Goal: Task Accomplishment & Management: Manage account settings

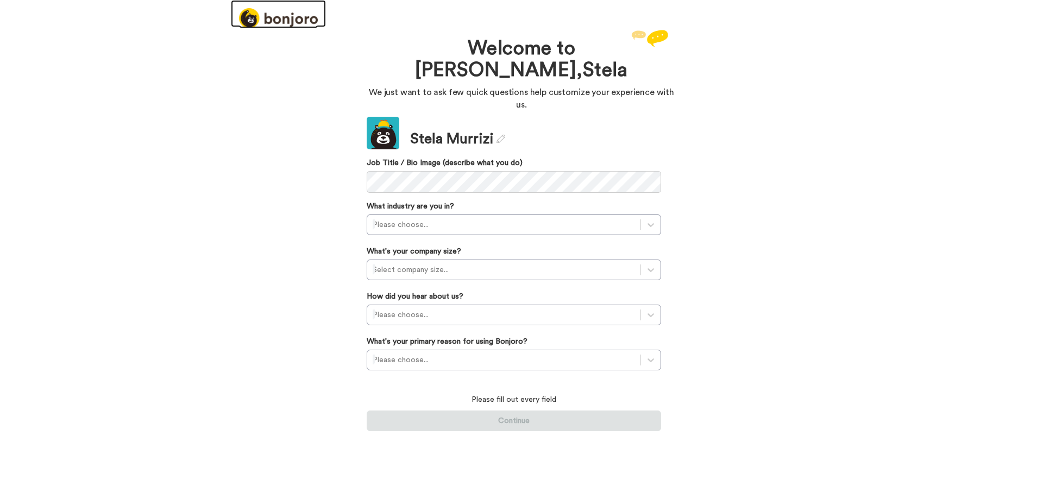
click at [286, 17] on img at bounding box center [278, 18] width 79 height 20
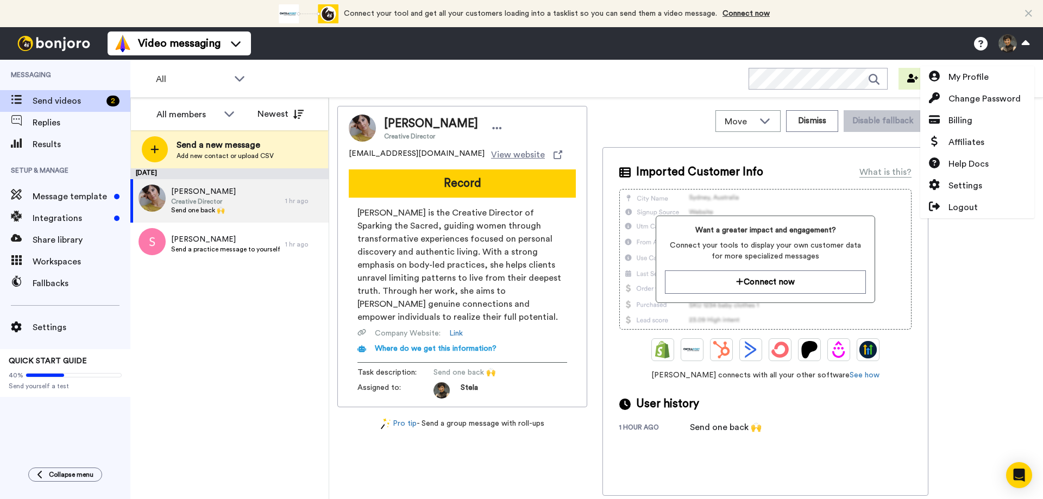
click at [370, 131] on img at bounding box center [362, 128] width 27 height 27
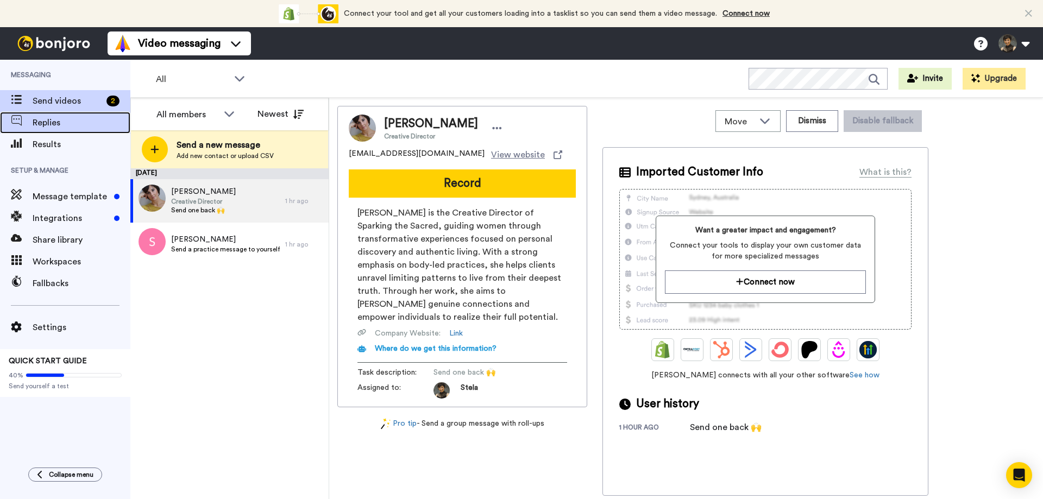
click at [20, 123] on icon at bounding box center [16, 120] width 11 height 11
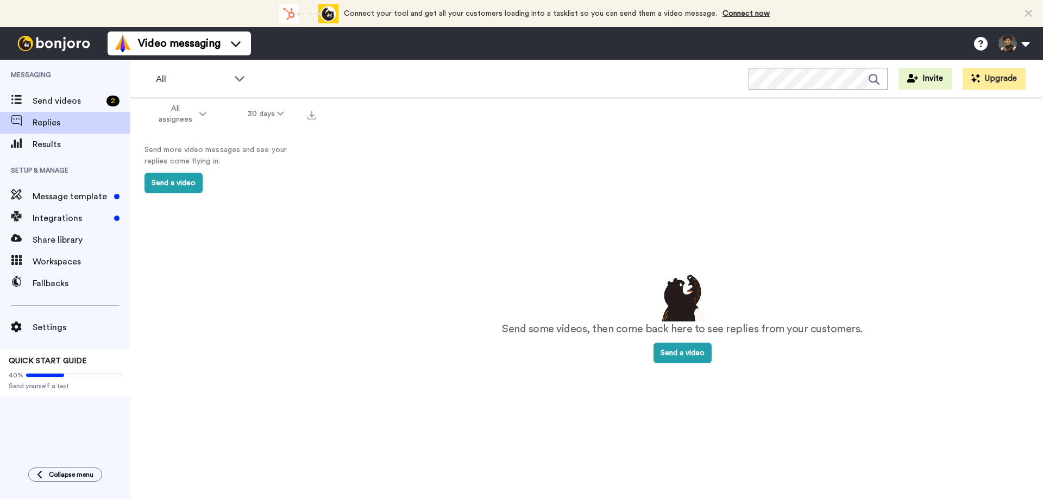
click at [28, 201] on span at bounding box center [16, 196] width 33 height 11
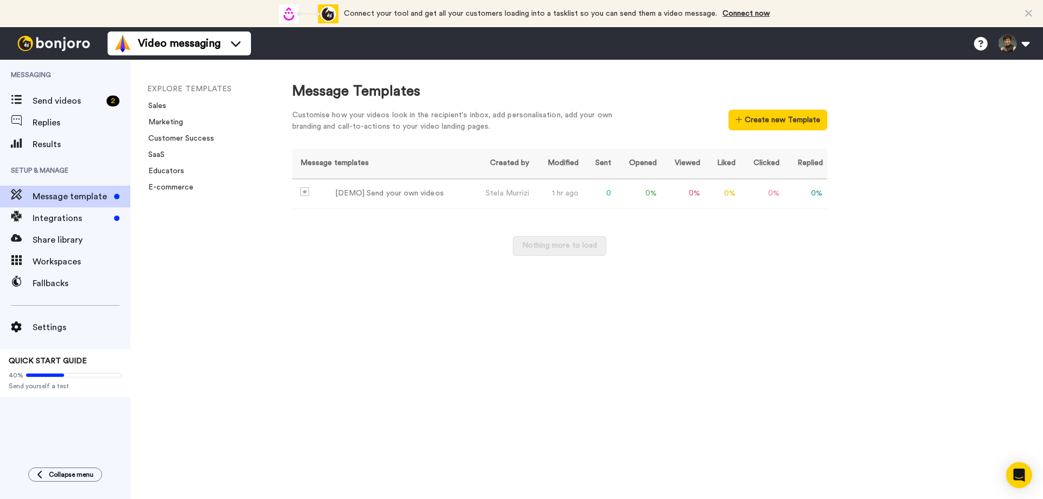
click at [933, 196] on div "Message Templates Customise how your videos look in the recipient's inbox, add …" at bounding box center [657, 280] width 773 height 440
click at [1022, 45] on button at bounding box center [1013, 44] width 41 height 24
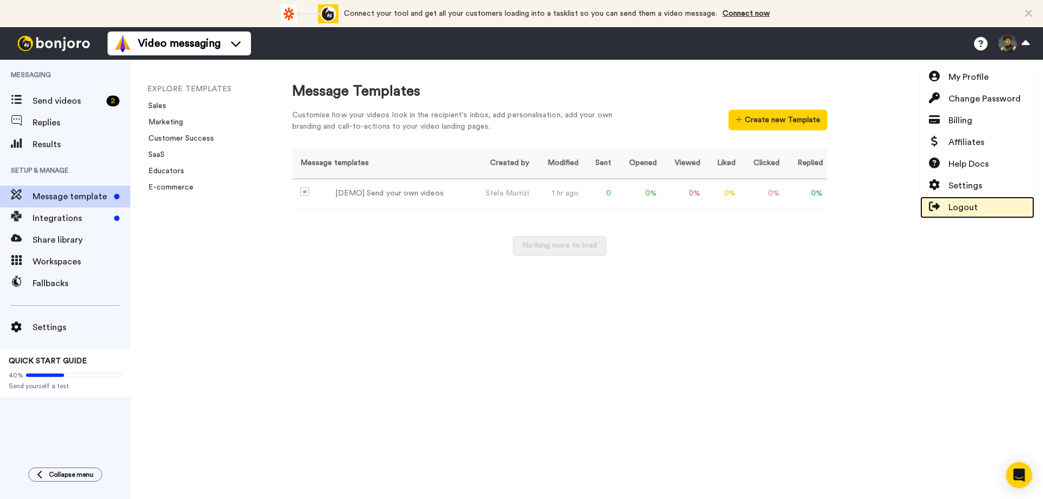
click at [958, 207] on span "Logout" at bounding box center [963, 207] width 29 height 13
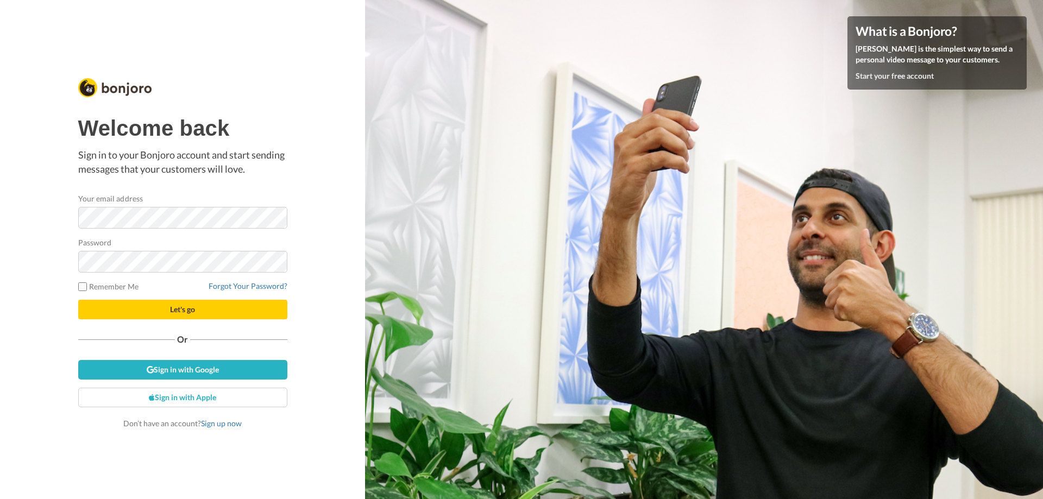
click at [156, 310] on button "Let's go" at bounding box center [182, 310] width 209 height 20
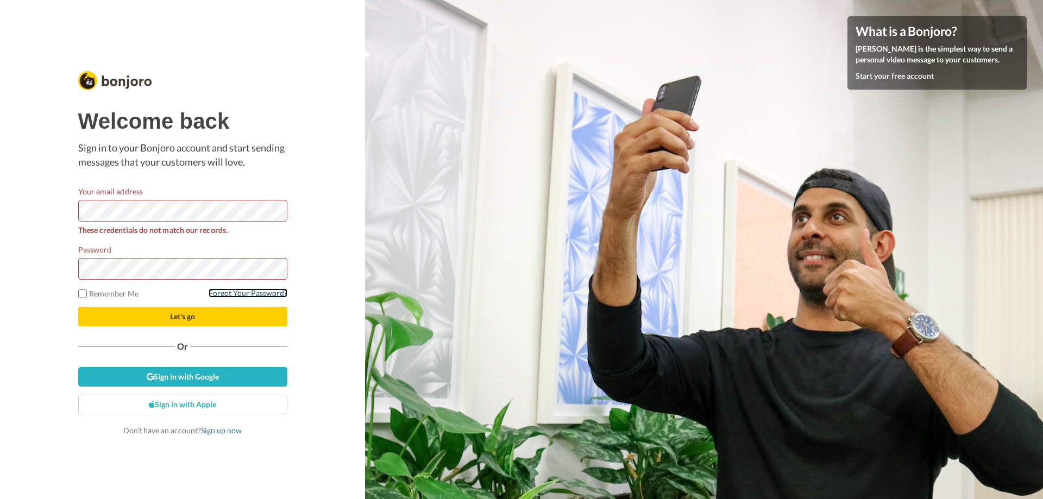
click at [245, 293] on link "Forgot Your Password?" at bounding box center [248, 293] width 79 height 9
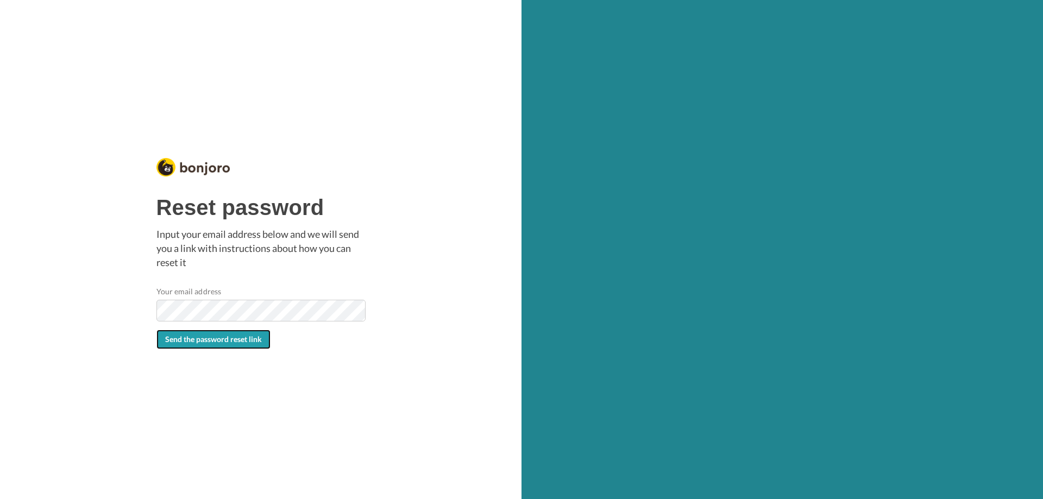
click at [223, 348] on button "Send the password reset link" at bounding box center [214, 340] width 114 height 20
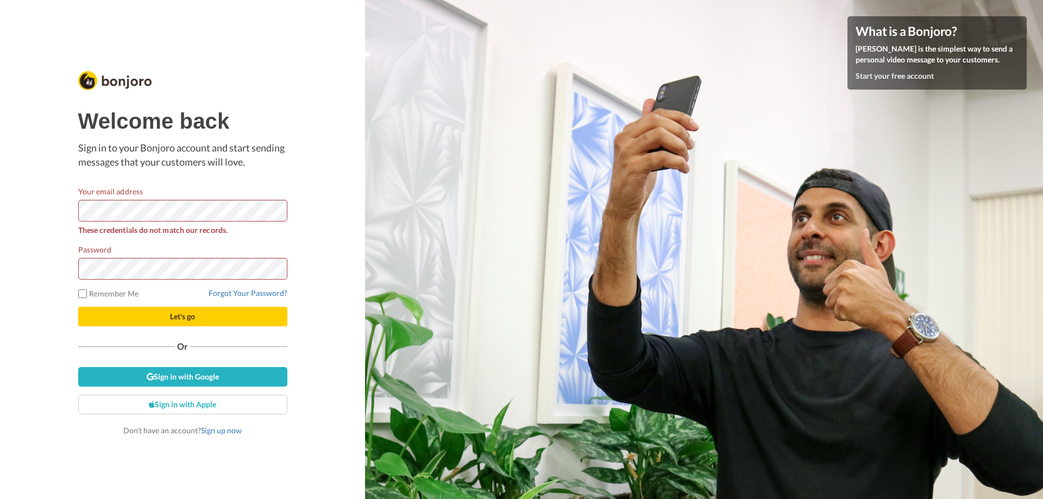
click at [78, 307] on button "Let's go" at bounding box center [182, 317] width 209 height 20
click at [249, 297] on link "Forgot Your Password?" at bounding box center [248, 293] width 79 height 9
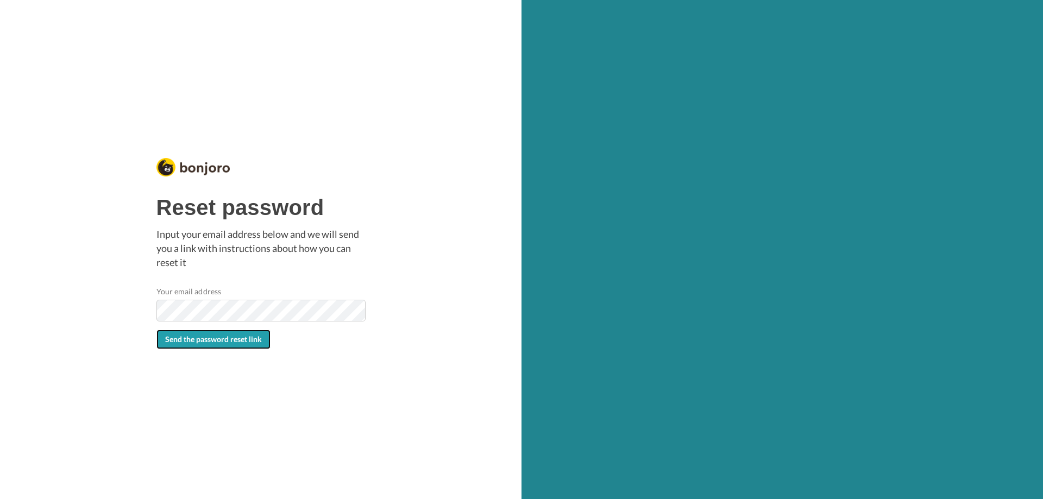
click at [229, 334] on button "Send the password reset link" at bounding box center [214, 340] width 114 height 20
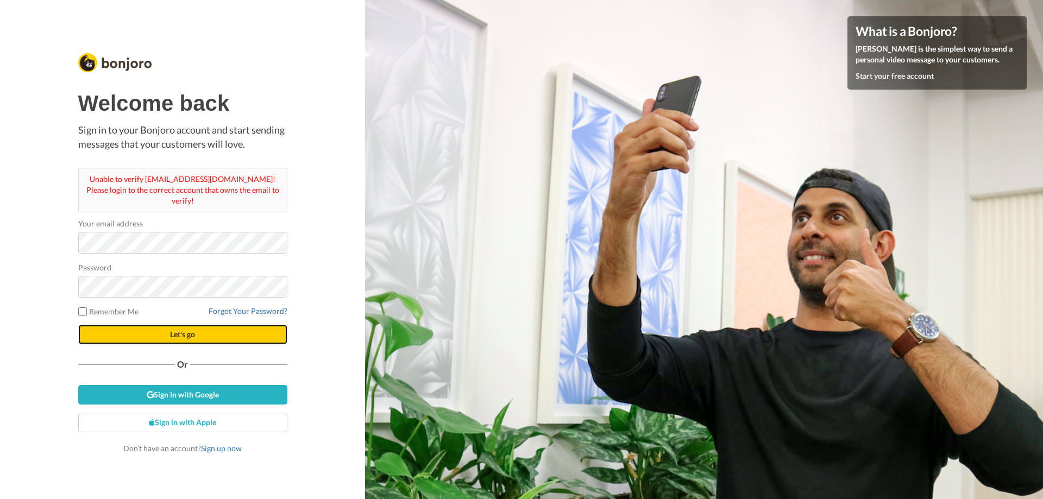
click at [154, 325] on button "Let's go" at bounding box center [182, 335] width 209 height 20
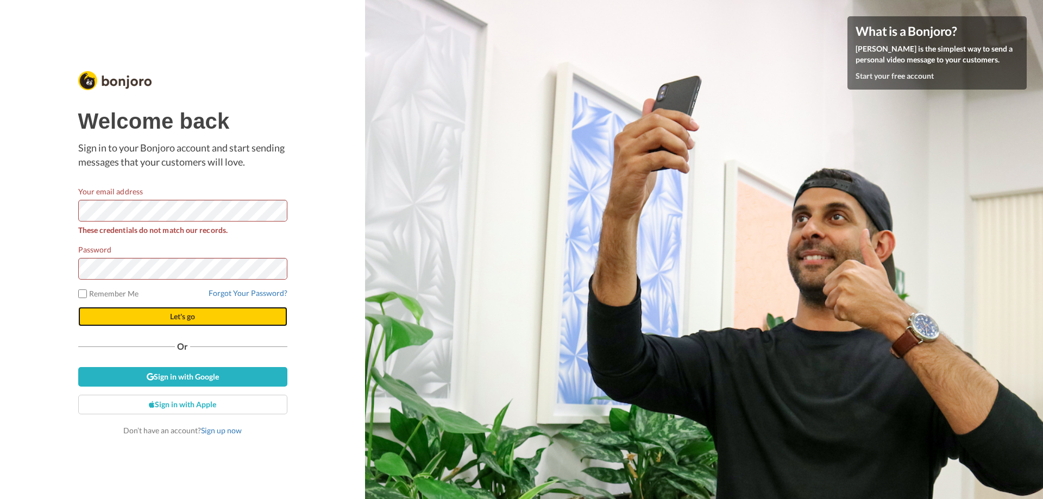
click at [137, 316] on button "Let's go" at bounding box center [182, 317] width 209 height 20
click at [78, 307] on button "Let's go" at bounding box center [182, 317] width 209 height 20
